Goal: Navigation & Orientation: Find specific page/section

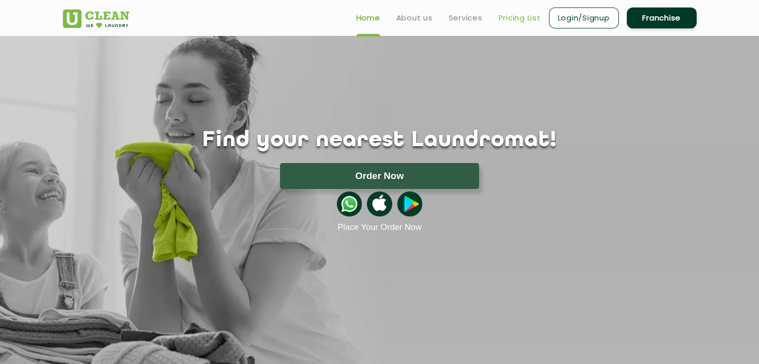
click at [516, 20] on link "Pricing List" at bounding box center [520, 18] width 42 height 12
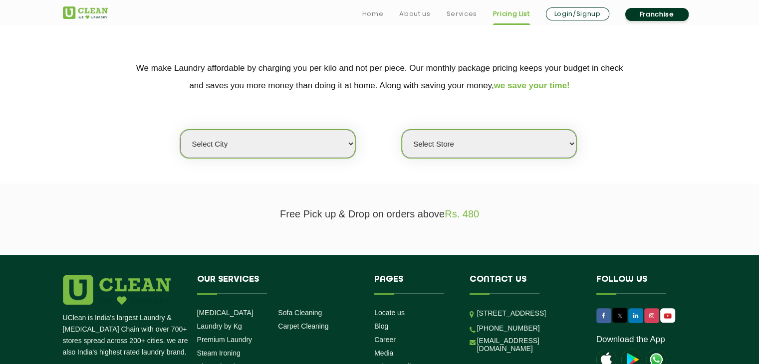
scroll to position [220, 0]
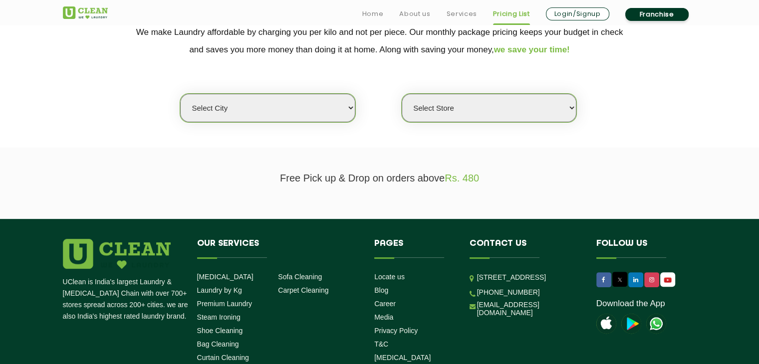
click at [347, 109] on select "Select city [GEOGRAPHIC_DATA] [GEOGRAPHIC_DATA] [GEOGRAPHIC_DATA] [GEOGRAPHIC_D…" at bounding box center [267, 108] width 175 height 28
select select "80"
click at [180, 94] on select "Select city [GEOGRAPHIC_DATA] [GEOGRAPHIC_DATA] [GEOGRAPHIC_DATA] [GEOGRAPHIC_D…" at bounding box center [267, 108] width 175 height 28
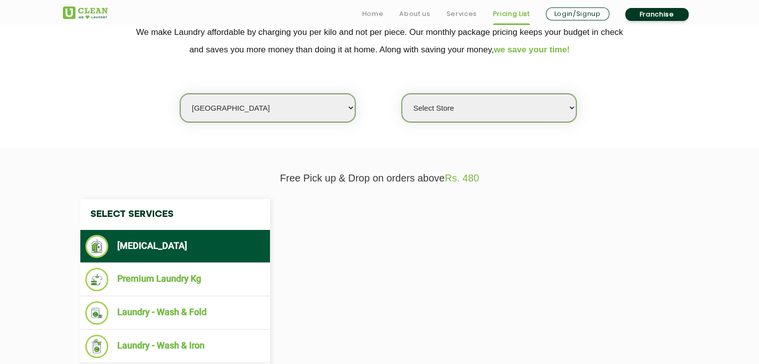
select select "0"
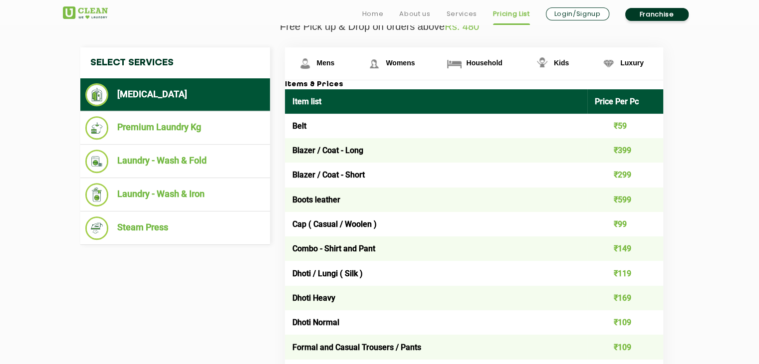
scroll to position [377, 0]
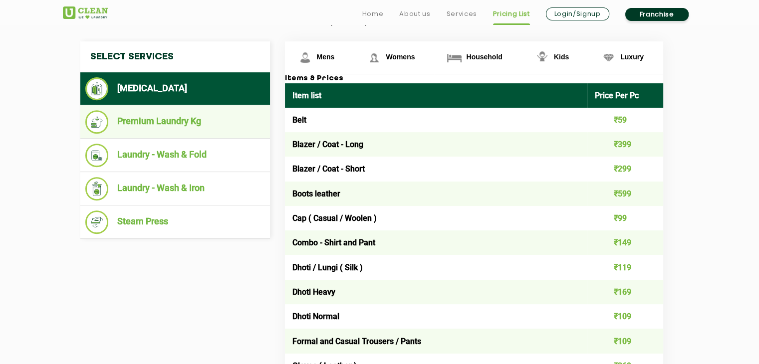
click at [186, 119] on li "Premium Laundry Kg" at bounding box center [175, 121] width 180 height 23
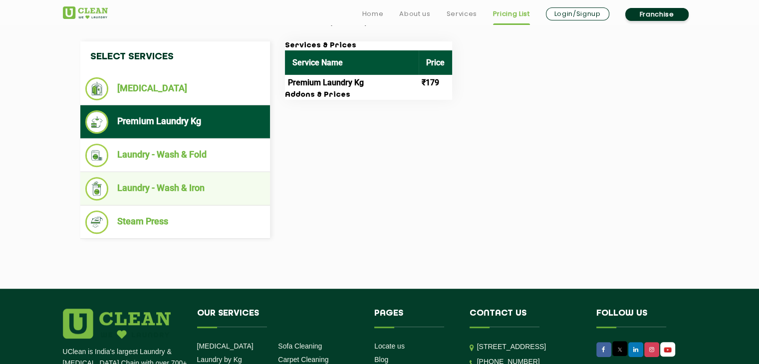
click at [167, 186] on li "Laundry - Wash & Iron" at bounding box center [175, 188] width 180 height 23
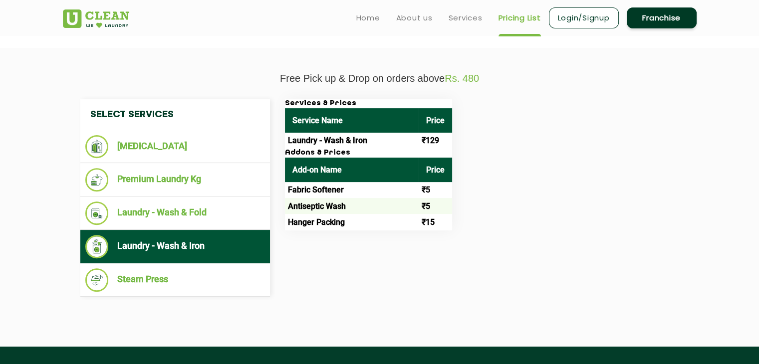
scroll to position [318, 0]
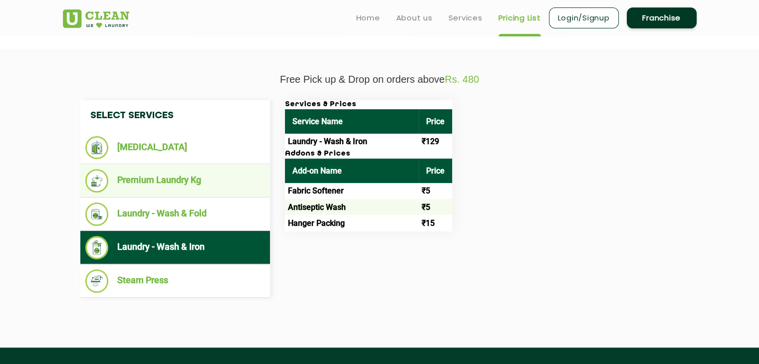
click at [201, 178] on li "Premium Laundry Kg" at bounding box center [175, 180] width 180 height 23
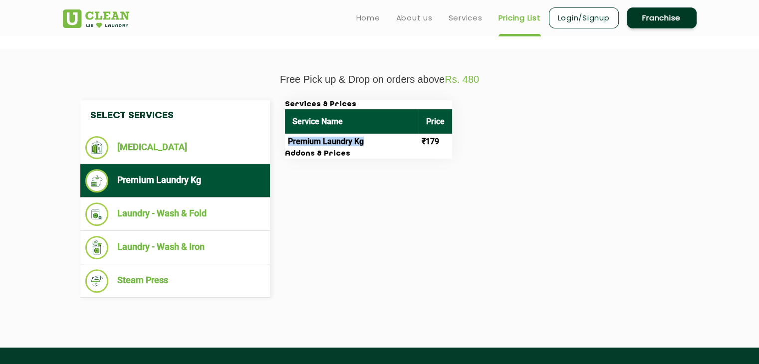
drag, startPoint x: 287, startPoint y: 140, endPoint x: 375, endPoint y: 136, distance: 88.4
click at [375, 136] on td "Premium Laundry Kg" at bounding box center [352, 142] width 134 height 16
click at [445, 144] on td "₹179" at bounding box center [435, 142] width 33 height 16
click at [456, 17] on link "Services" at bounding box center [466, 18] width 34 height 12
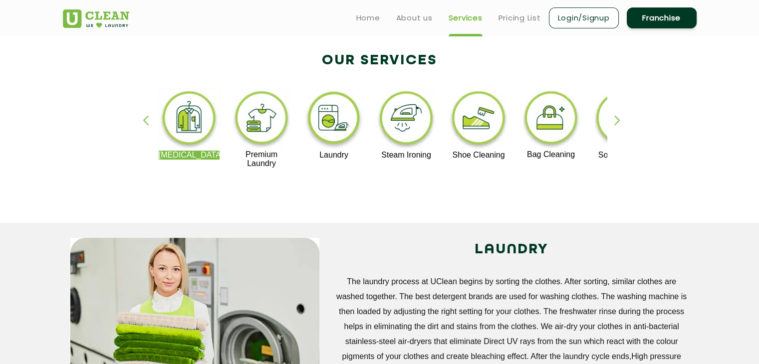
scroll to position [198, 0]
click at [613, 120] on div "[MEDICAL_DATA] Premium Laundry Laundry Steam Ironing Shoe Cleaning Bag Cleaning…" at bounding box center [379, 133] width 649 height 180
click at [619, 120] on div "button" at bounding box center [621, 128] width 15 height 27
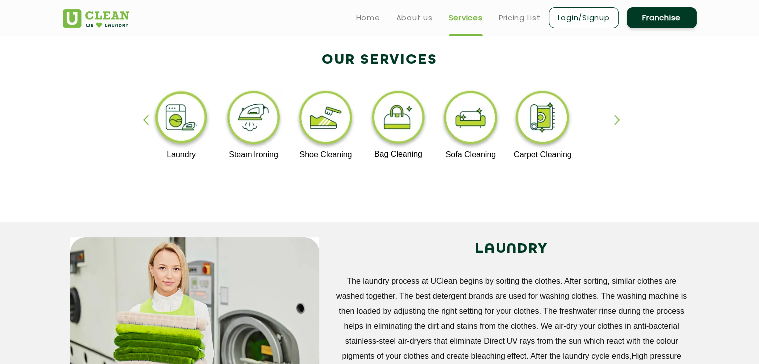
click at [619, 120] on div "button" at bounding box center [621, 128] width 15 height 27
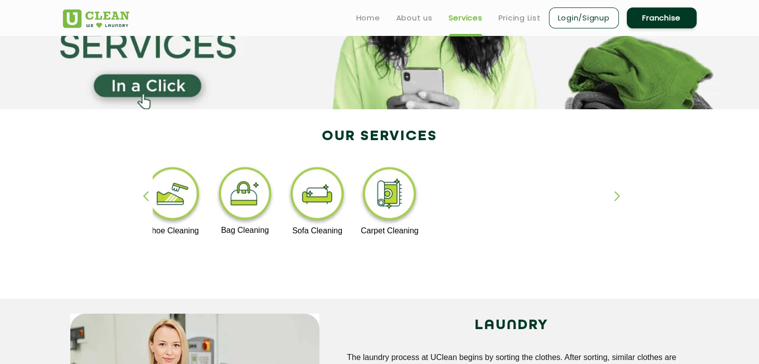
scroll to position [0, 0]
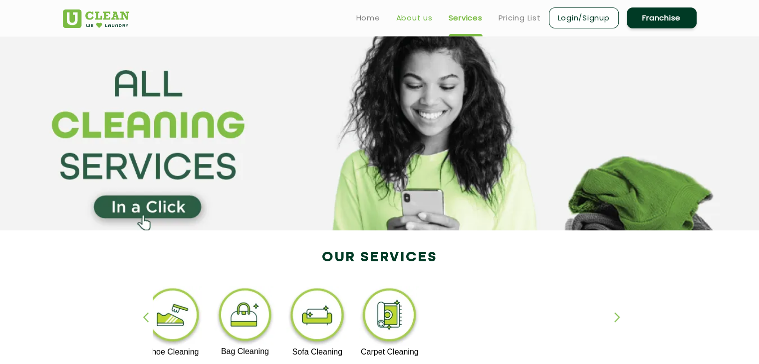
click at [417, 17] on link "About us" at bounding box center [414, 18] width 36 height 12
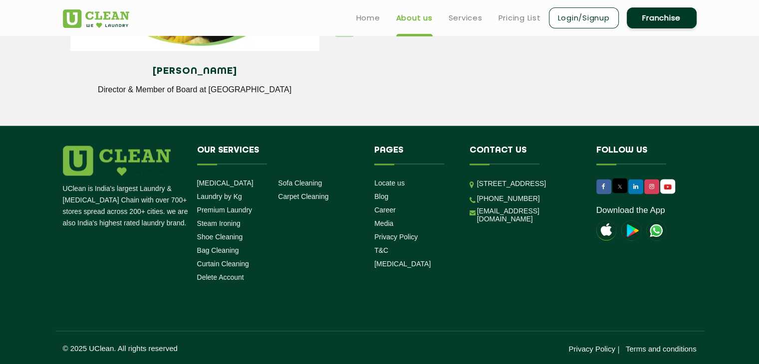
scroll to position [1421, 0]
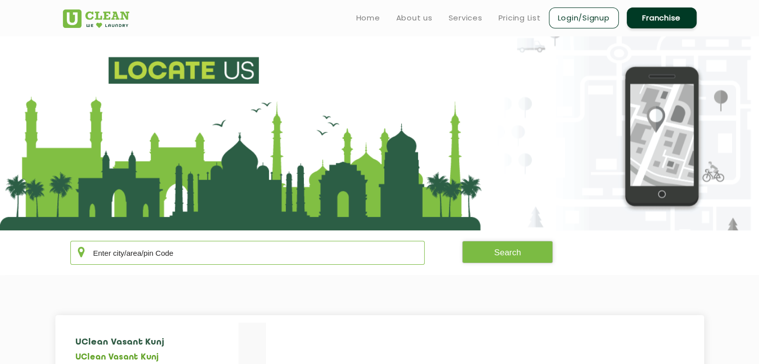
click at [165, 258] on input "text" at bounding box center [247, 253] width 355 height 24
type input "goa"
click at [523, 257] on button "Search" at bounding box center [507, 252] width 91 height 22
click at [508, 250] on button "Search" at bounding box center [507, 252] width 91 height 22
click at [507, 251] on button "Search" at bounding box center [507, 252] width 91 height 22
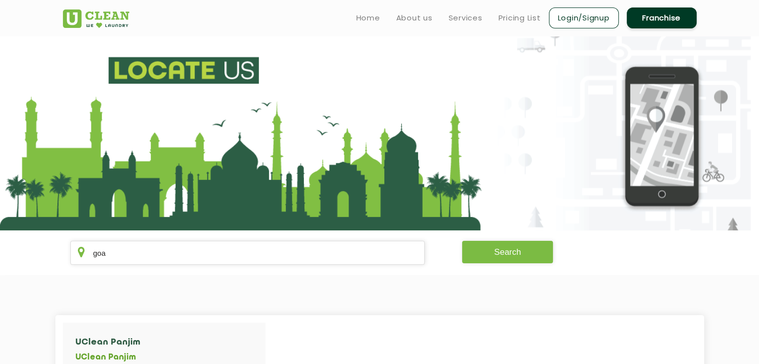
click at [507, 251] on button "Search" at bounding box center [507, 252] width 91 height 22
click at [322, 272] on section "goa Search" at bounding box center [379, 253] width 759 height 45
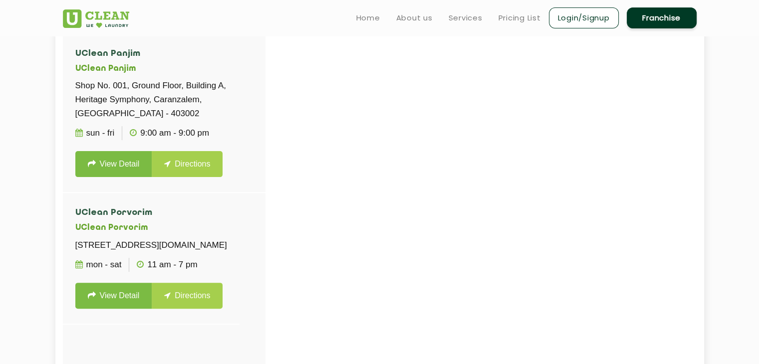
scroll to position [288, 0]
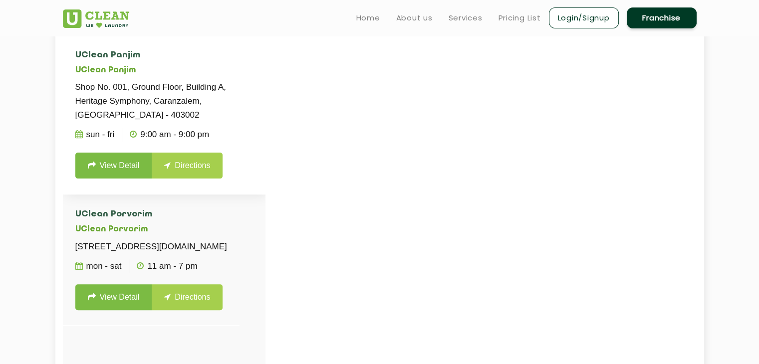
click at [198, 162] on link "Directions" at bounding box center [187, 166] width 71 height 26
click at [177, 163] on link "Directions" at bounding box center [187, 166] width 71 height 26
click at [191, 166] on link "Directions" at bounding box center [187, 166] width 71 height 26
